Goal: Subscribe to service/newsletter

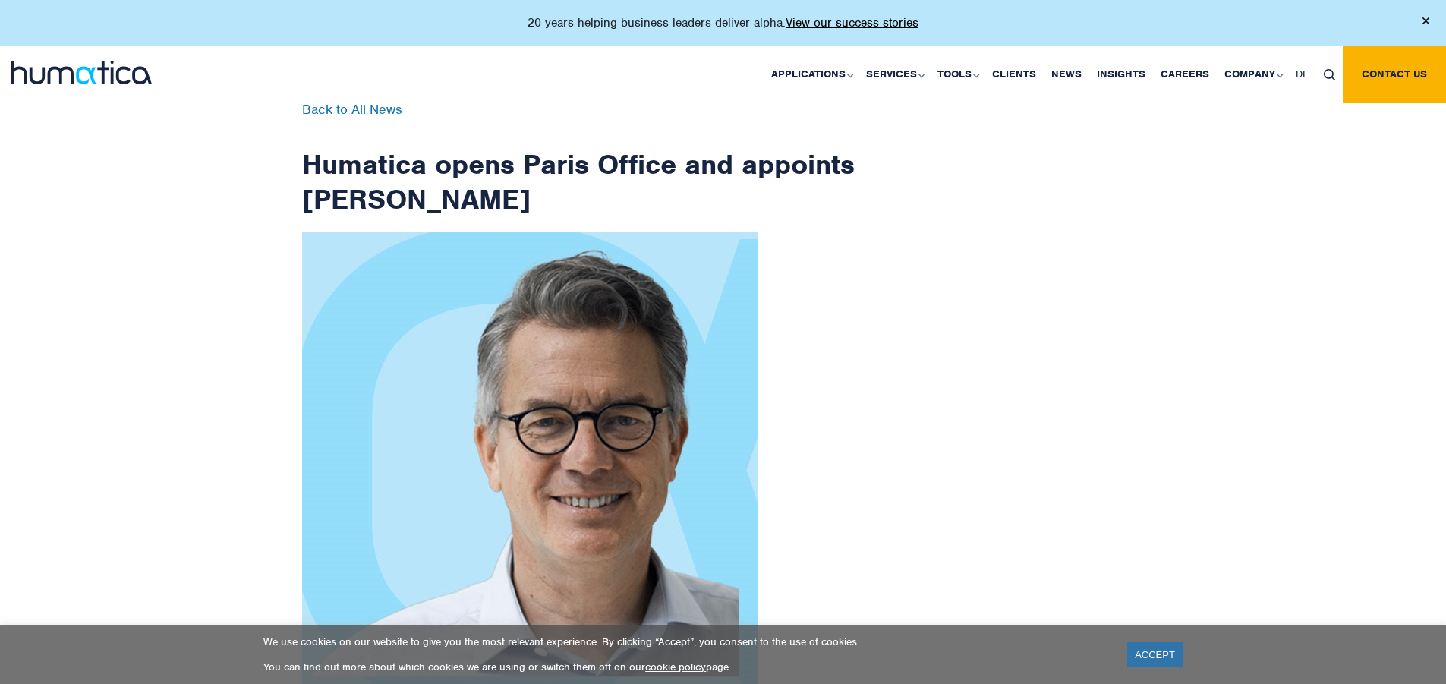
scroll to position [2421, 0]
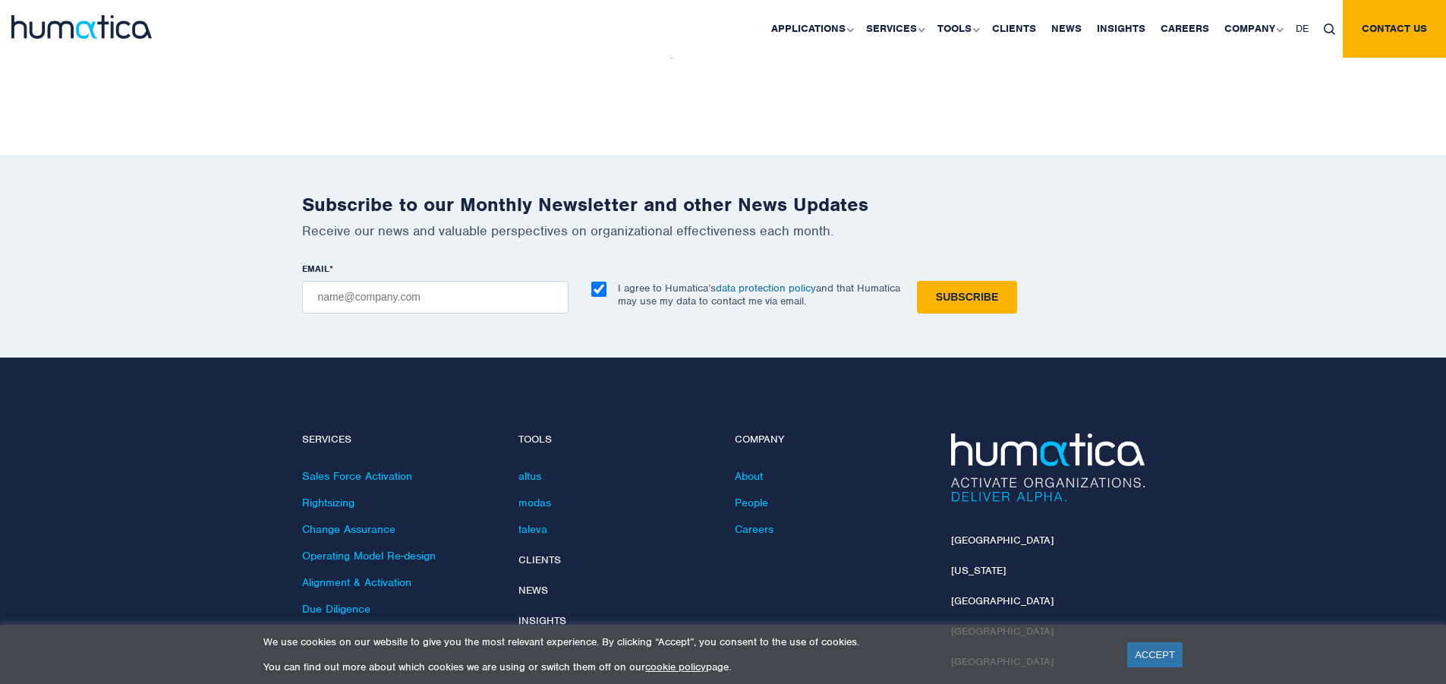
checkbox input "true"
type input "[EMAIL_ADDRESS][DOMAIN_NAME]"
click at [917, 281] on input "Subscribe" at bounding box center [967, 297] width 100 height 33
